Goal: Task Accomplishment & Management: Check status

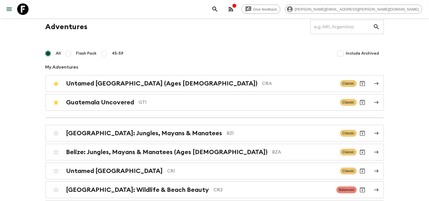
scroll to position [32, 0]
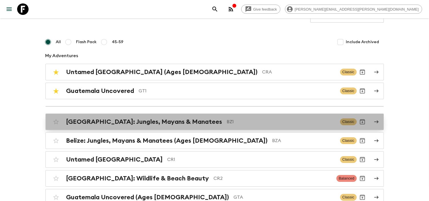
click at [131, 122] on h2 "[GEOGRAPHIC_DATA]: Jungles, Mayans & Manatees" at bounding box center [144, 121] width 156 height 7
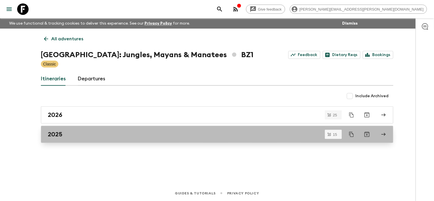
click at [100, 132] on div "2025" at bounding box center [211, 134] width 327 height 7
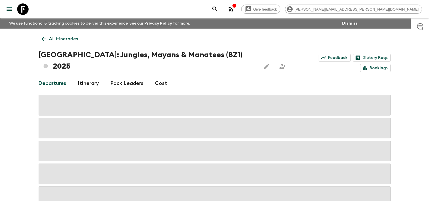
click at [32, 117] on div "All itineraries [GEOGRAPHIC_DATA]: Jungles, Mayans & Manatees (BZ1) 2025 Feedba…" at bounding box center [215, 118] width 366 height 178
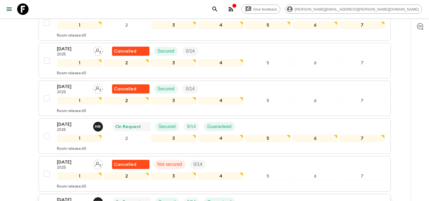
scroll to position [159, 0]
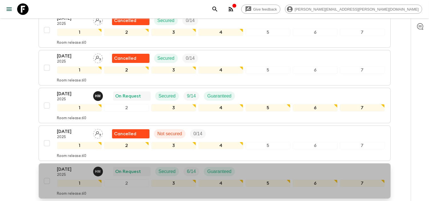
click at [78, 166] on p "[DATE]" at bounding box center [72, 169] width 31 height 7
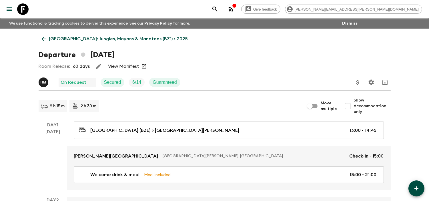
click at [131, 66] on link "View Manifest" at bounding box center [123, 66] width 31 height 6
